Goal: Information Seeking & Learning: Learn about a topic

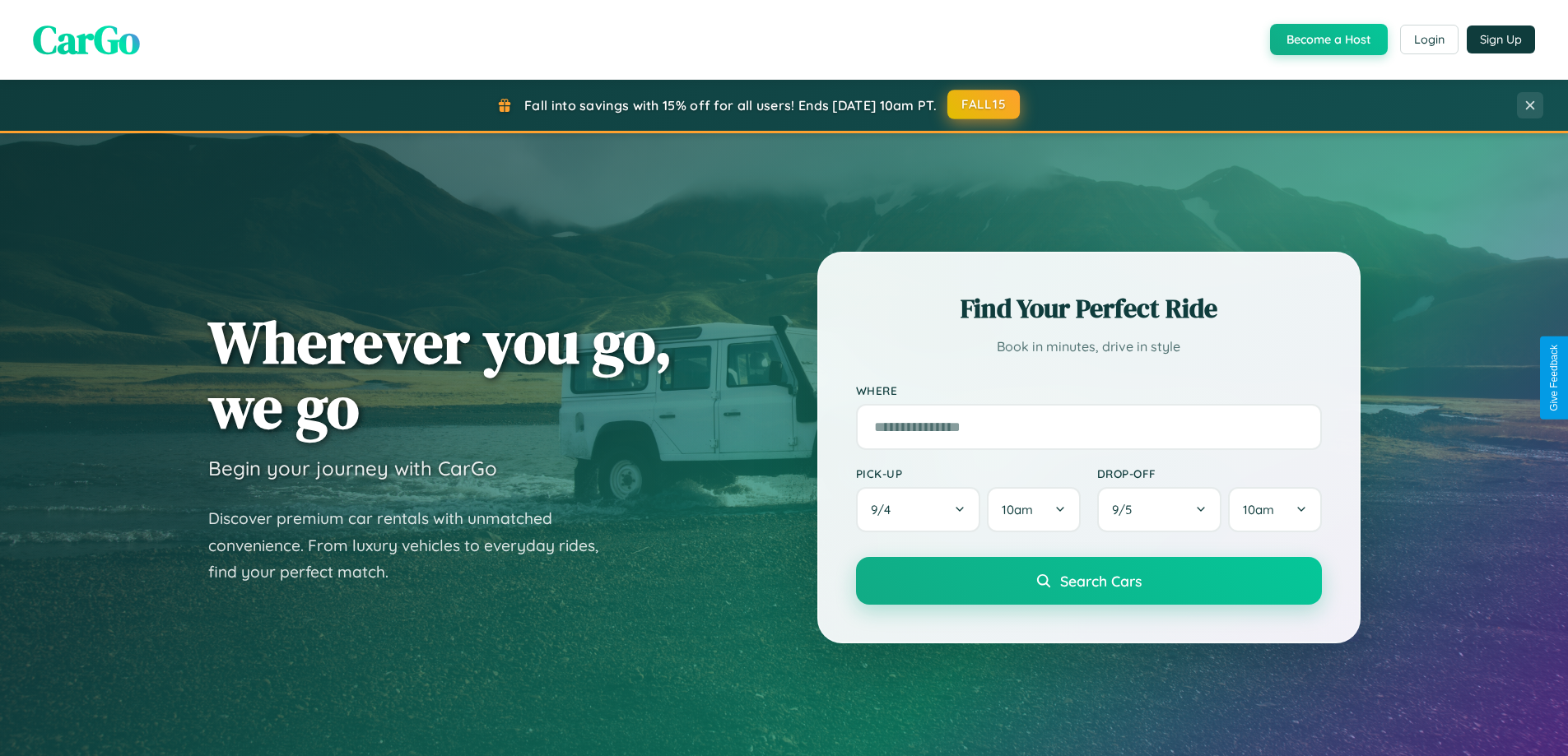
click at [984, 105] on button "FALL15" at bounding box center [983, 104] width 72 height 30
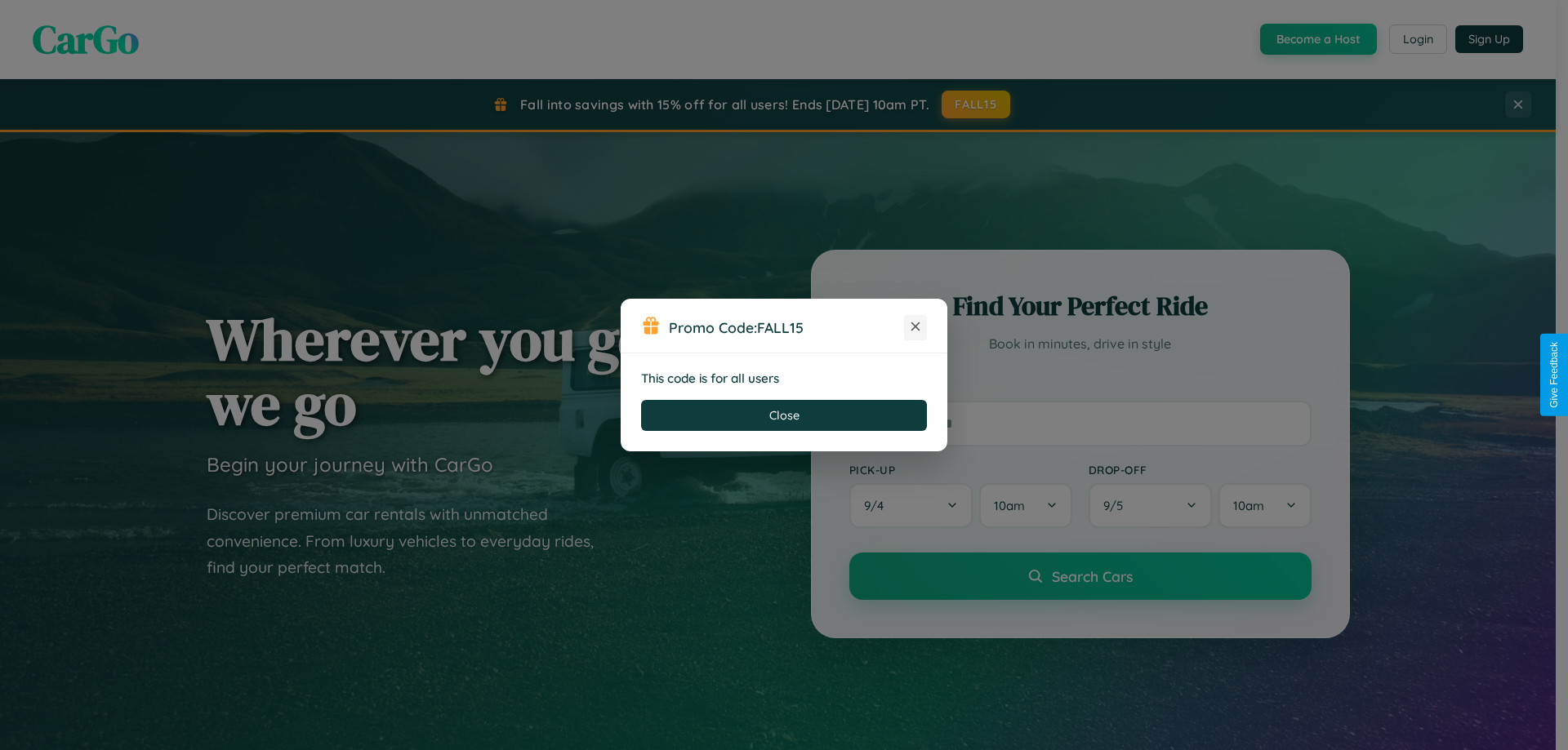
click at [915, 327] on icon at bounding box center [915, 326] width 16 height 16
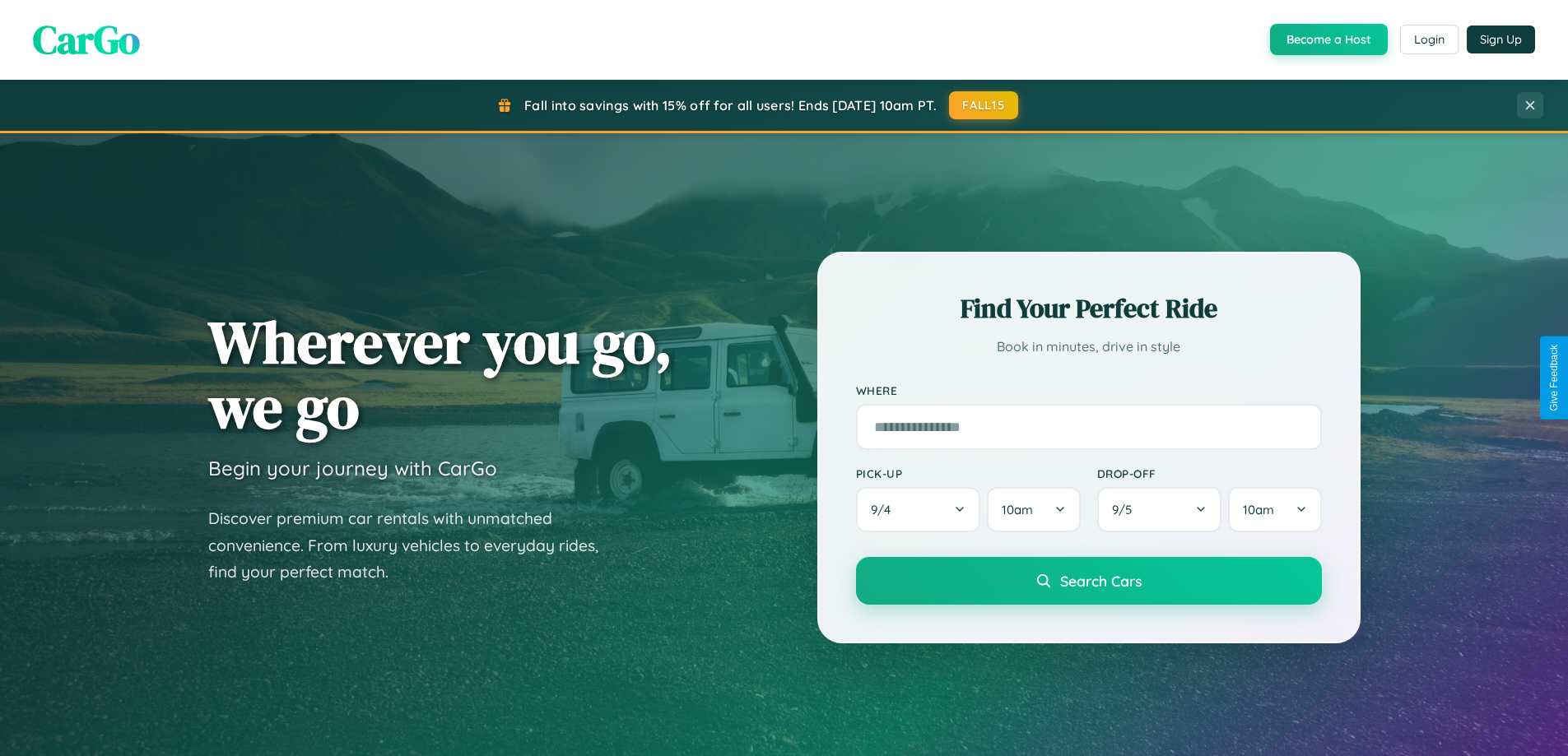
scroll to position [3166, 0]
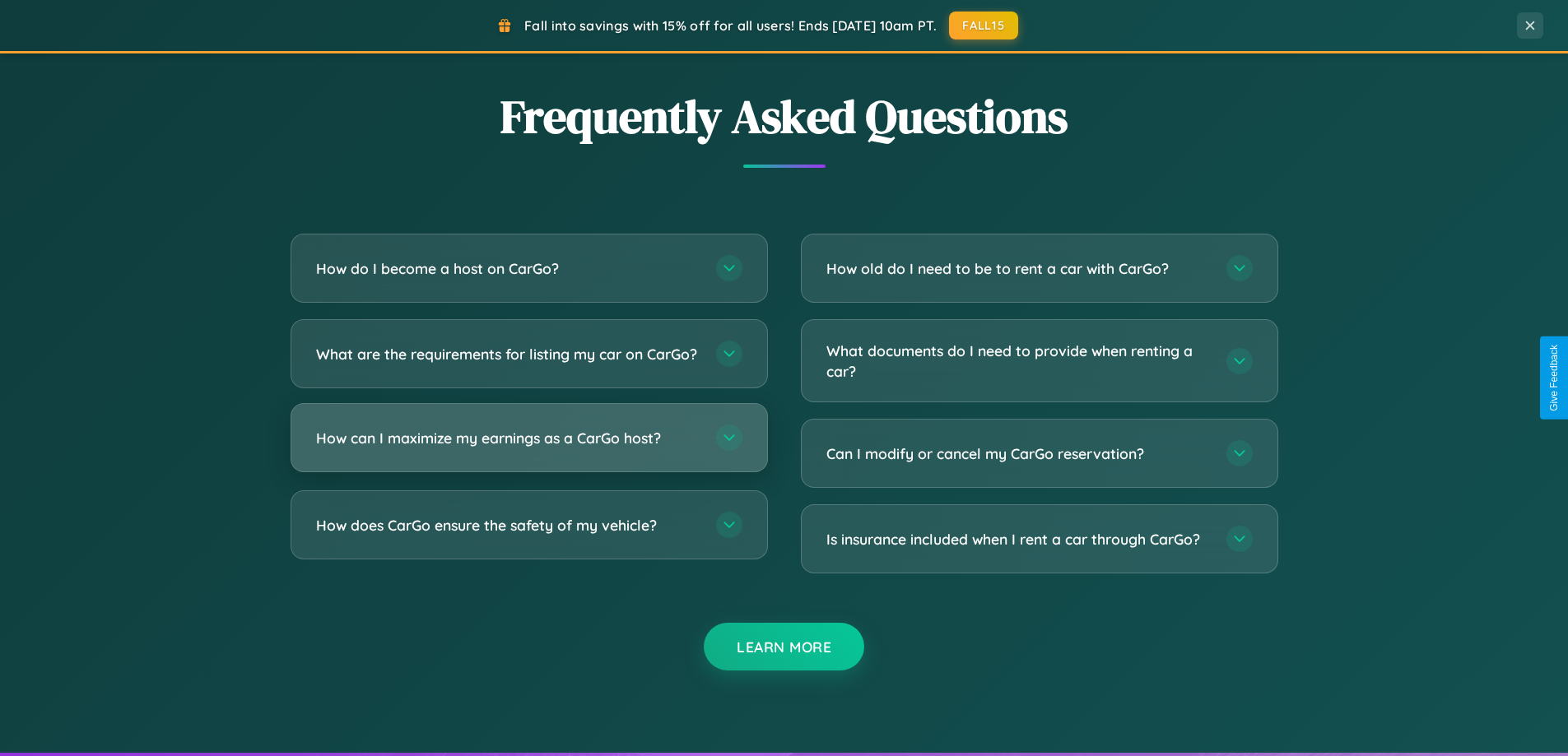
click at [528, 448] on h3 "How can I maximize my earnings as a CarGo host?" at bounding box center [507, 439] width 383 height 21
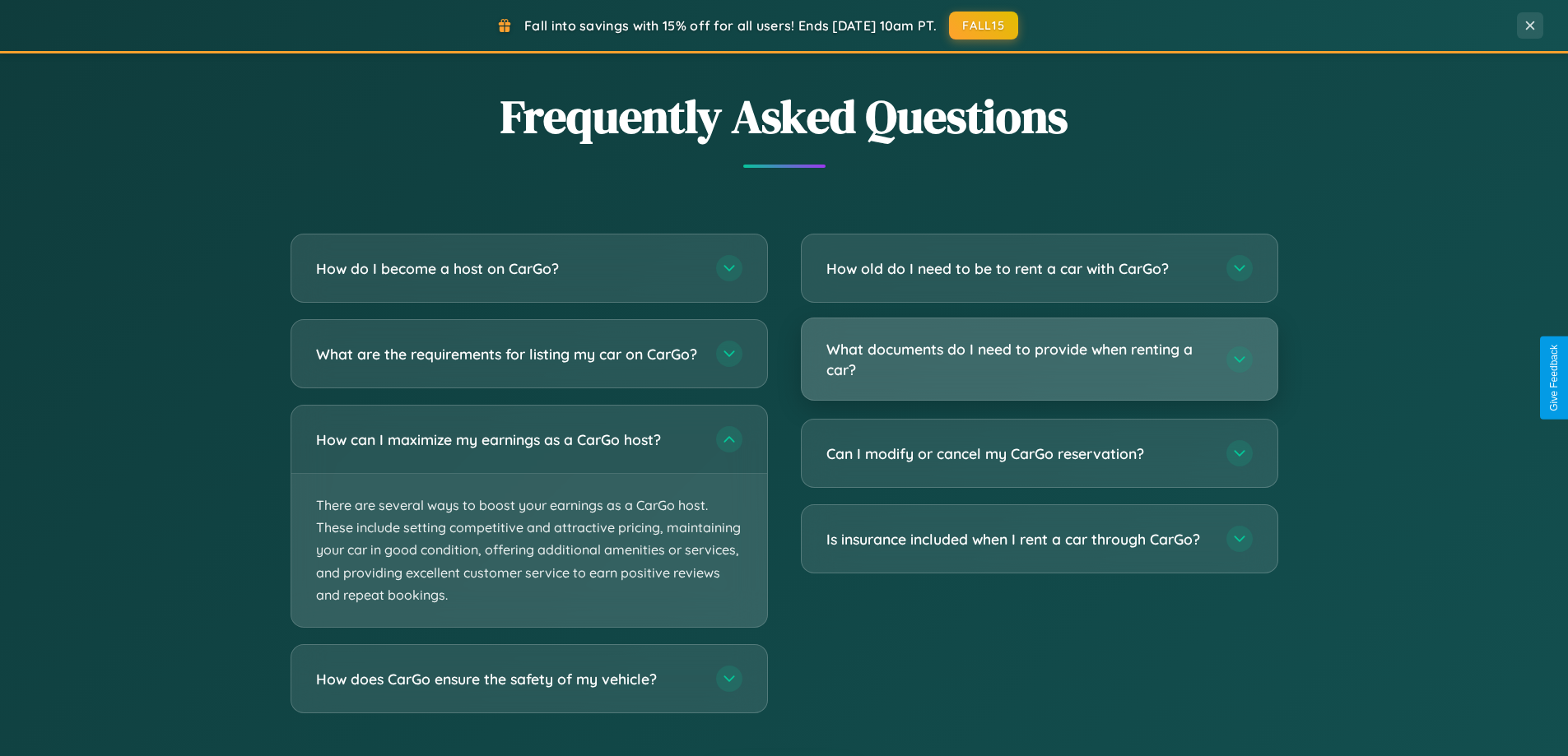
click at [1039, 359] on h3 "What documents do I need to provide when renting a car?" at bounding box center [1018, 359] width 383 height 40
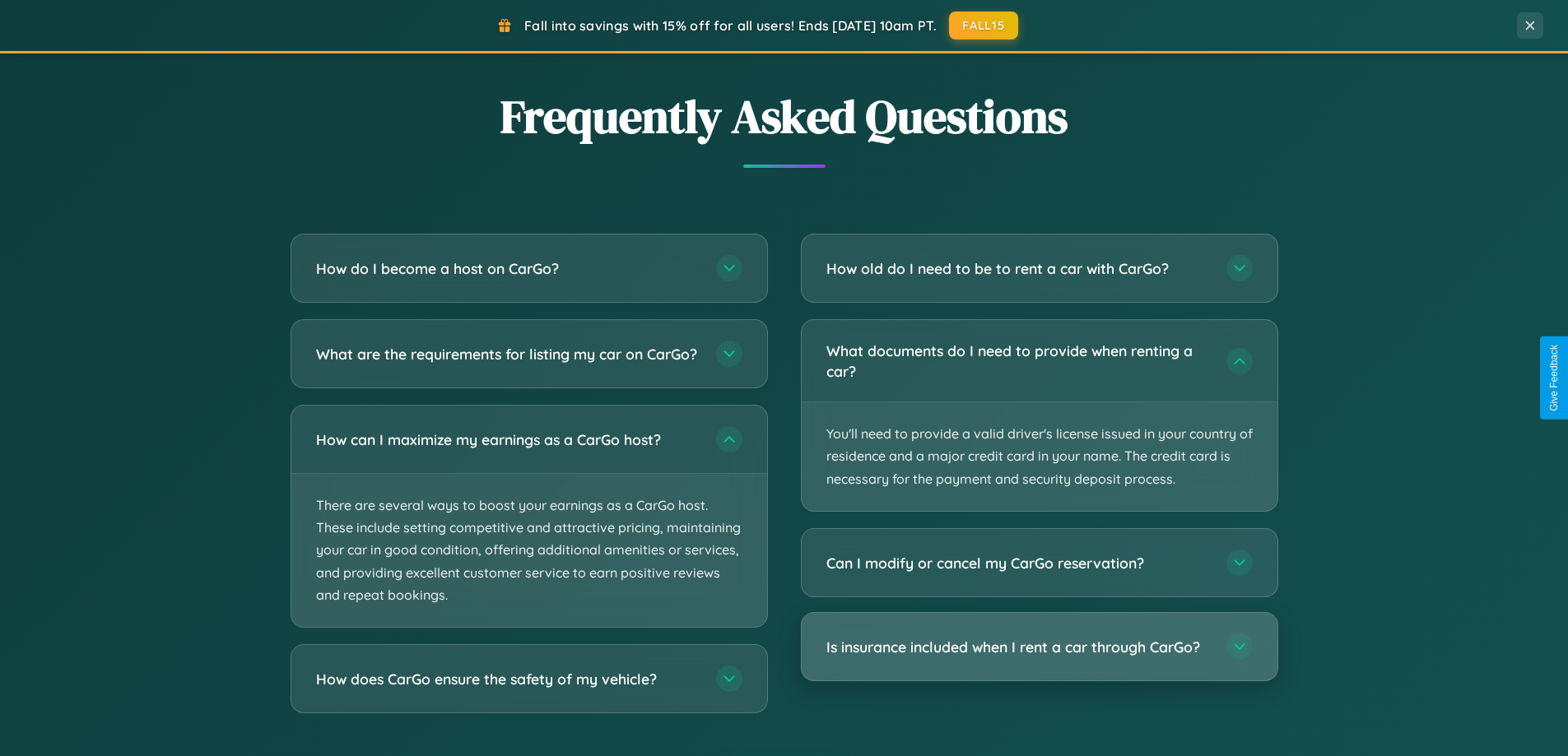
click at [1039, 646] on h3 "Is insurance included when I rent a car through CarGo?" at bounding box center [1018, 647] width 383 height 21
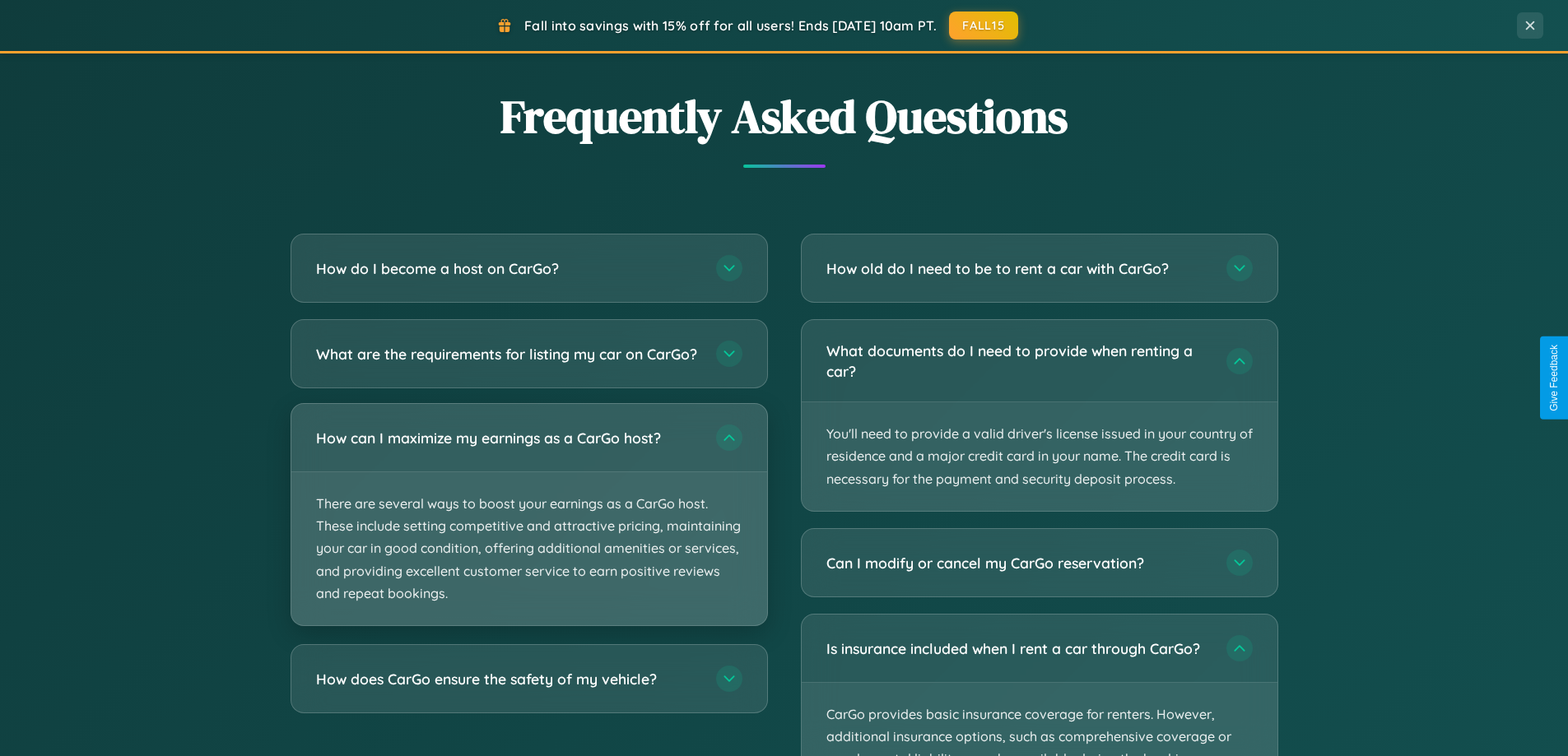
click at [528, 528] on p "There are several ways to boost your earnings as a CarGo host. These include se…" at bounding box center [529, 548] width 476 height 153
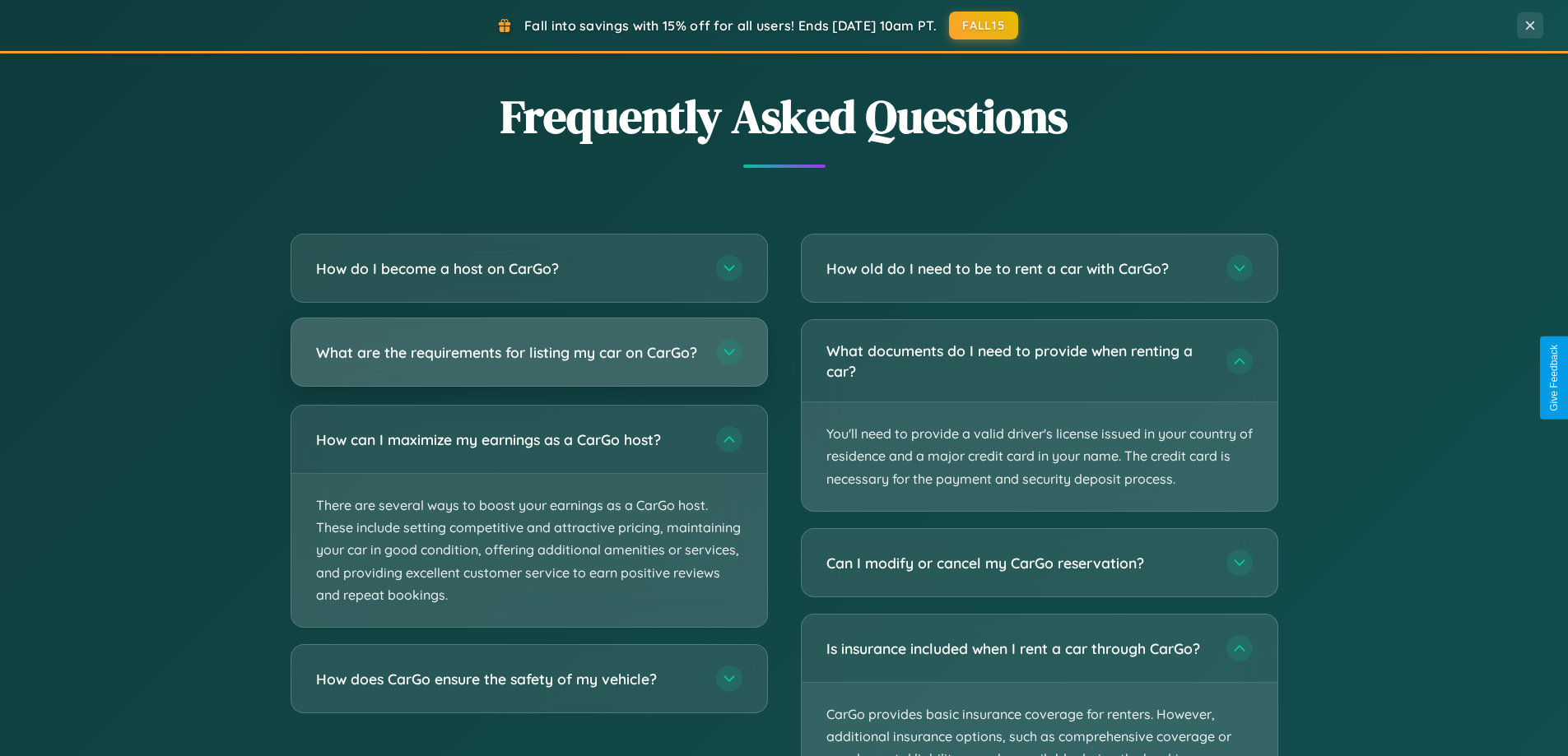
click at [528, 359] on h3 "What are the requirements for listing my car on CarGo?" at bounding box center [507, 353] width 383 height 21
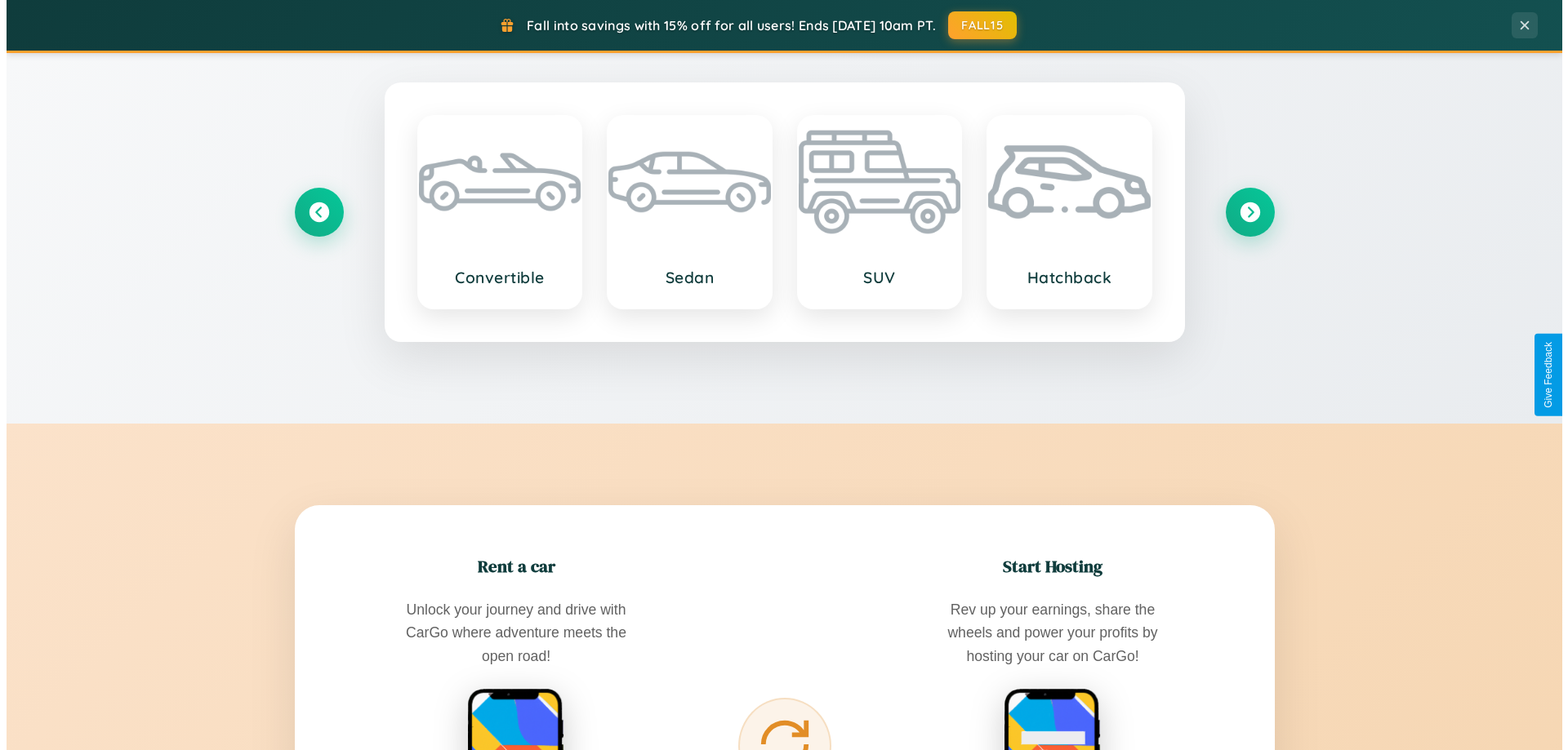
scroll to position [0, 0]
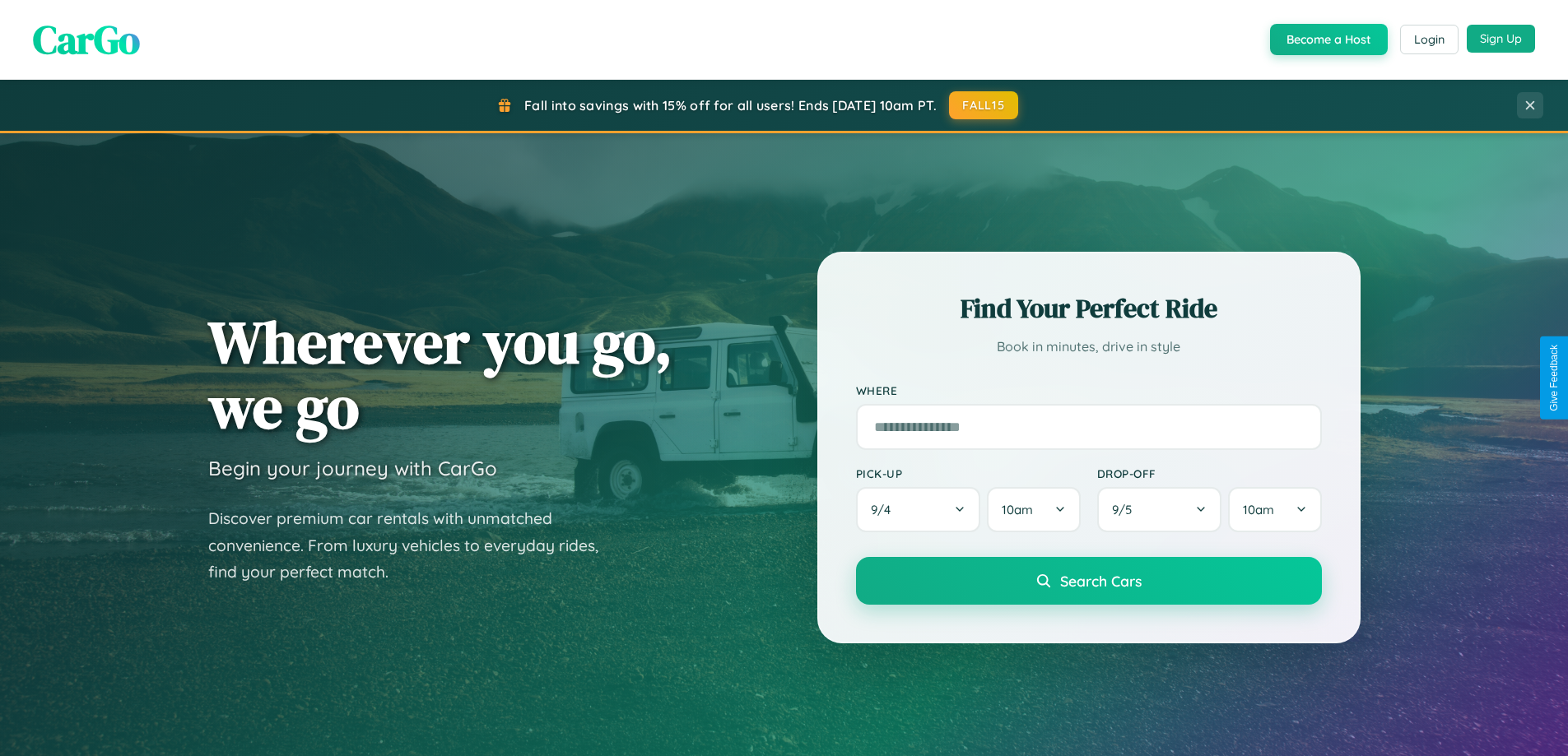
click at [1500, 39] on button "Sign Up" at bounding box center [1501, 38] width 69 height 28
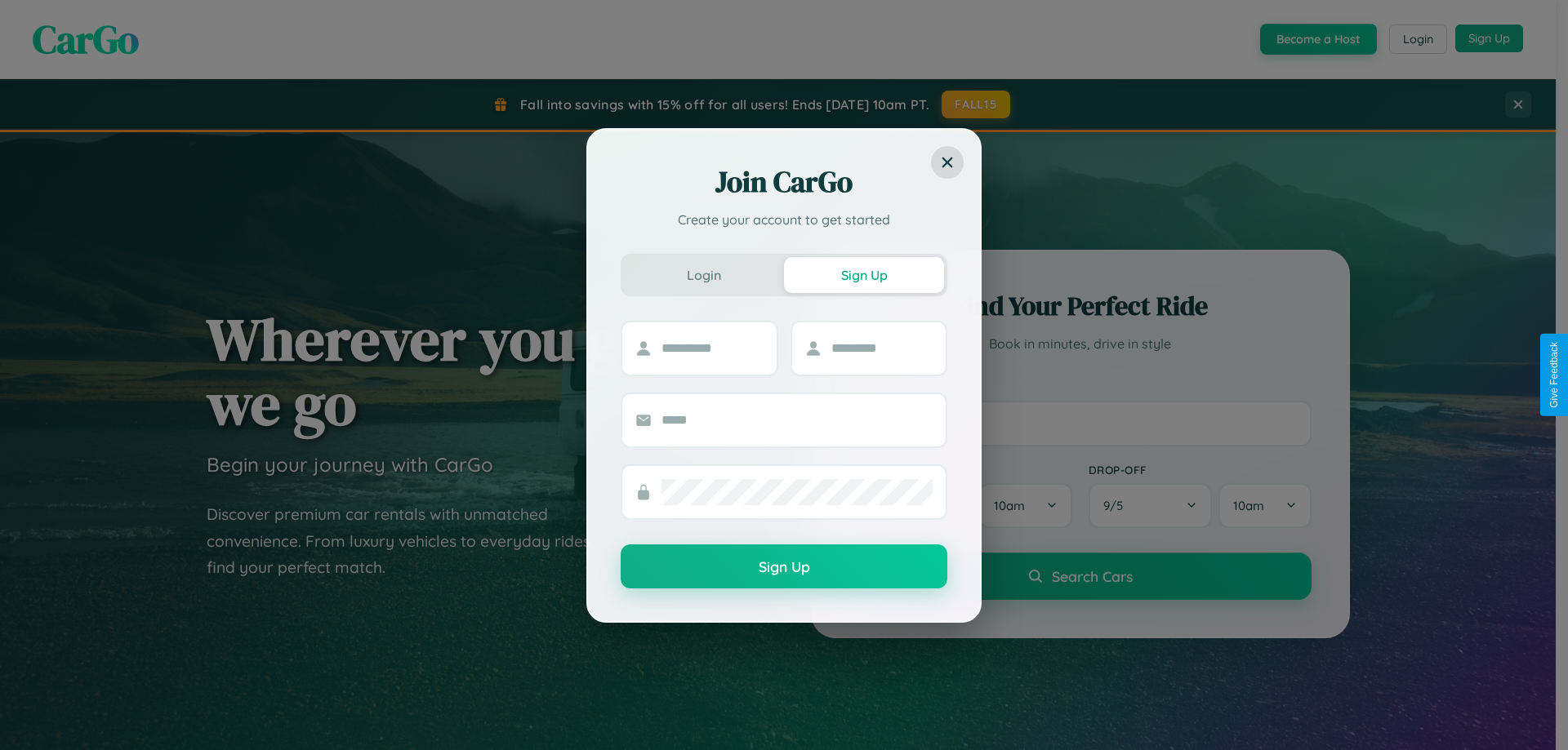
scroll to position [48, 0]
